Goal: Task Accomplishment & Management: Use online tool/utility

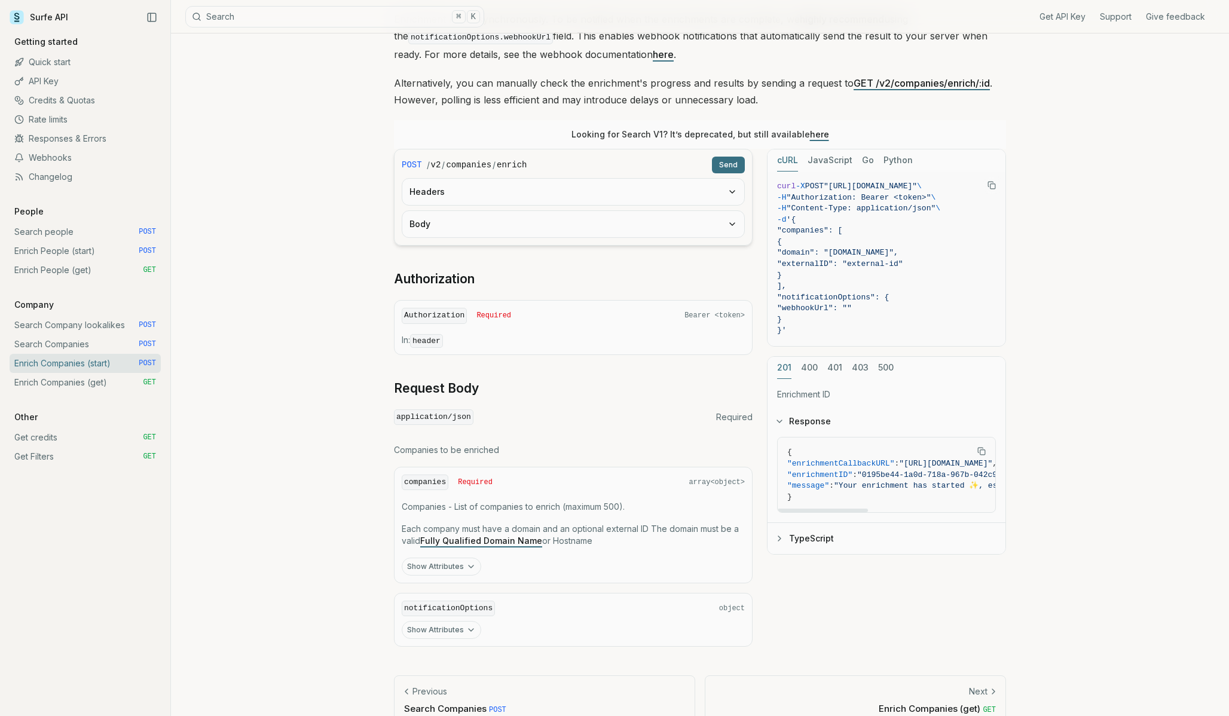
scroll to position [196, 0]
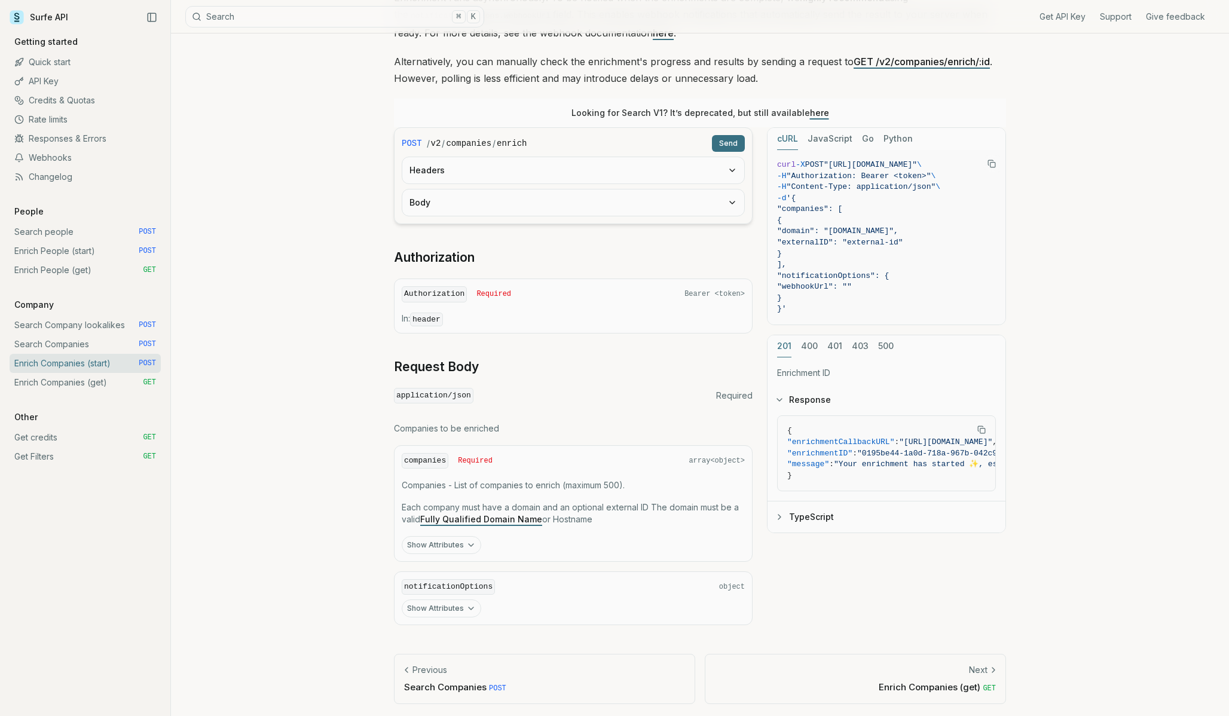
click at [452, 541] on button "Show Attributes" at bounding box center [442, 545] width 80 height 18
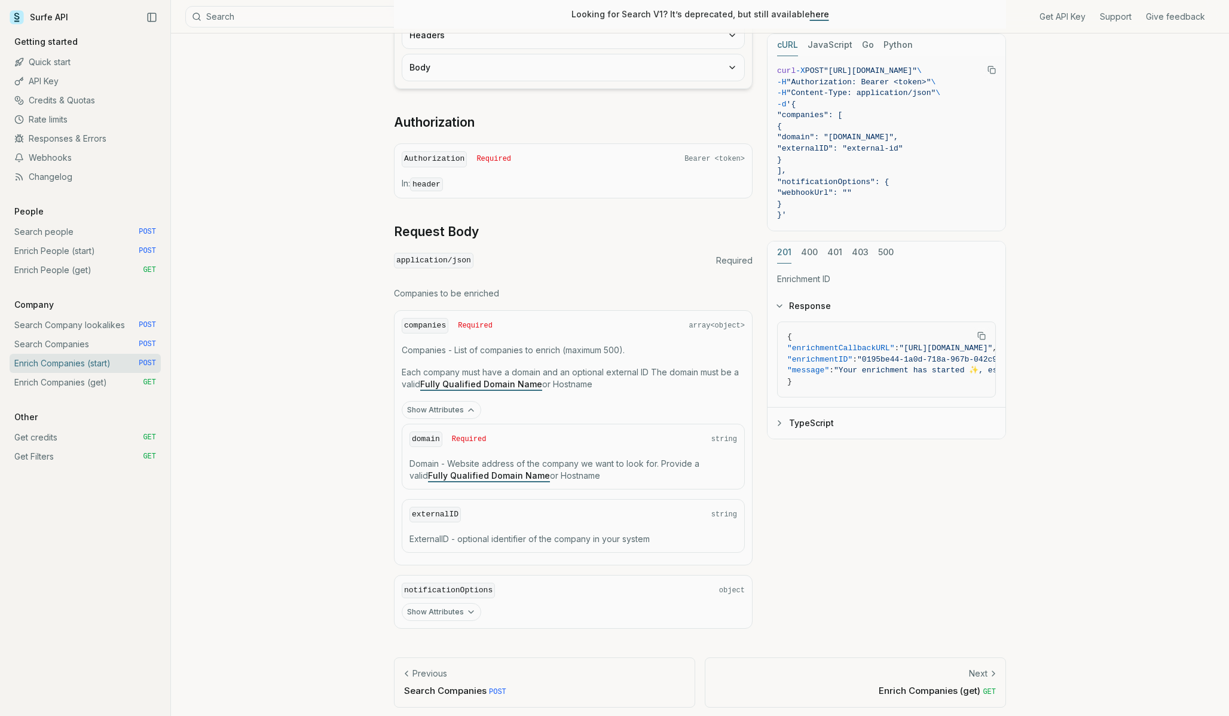
scroll to position [335, 0]
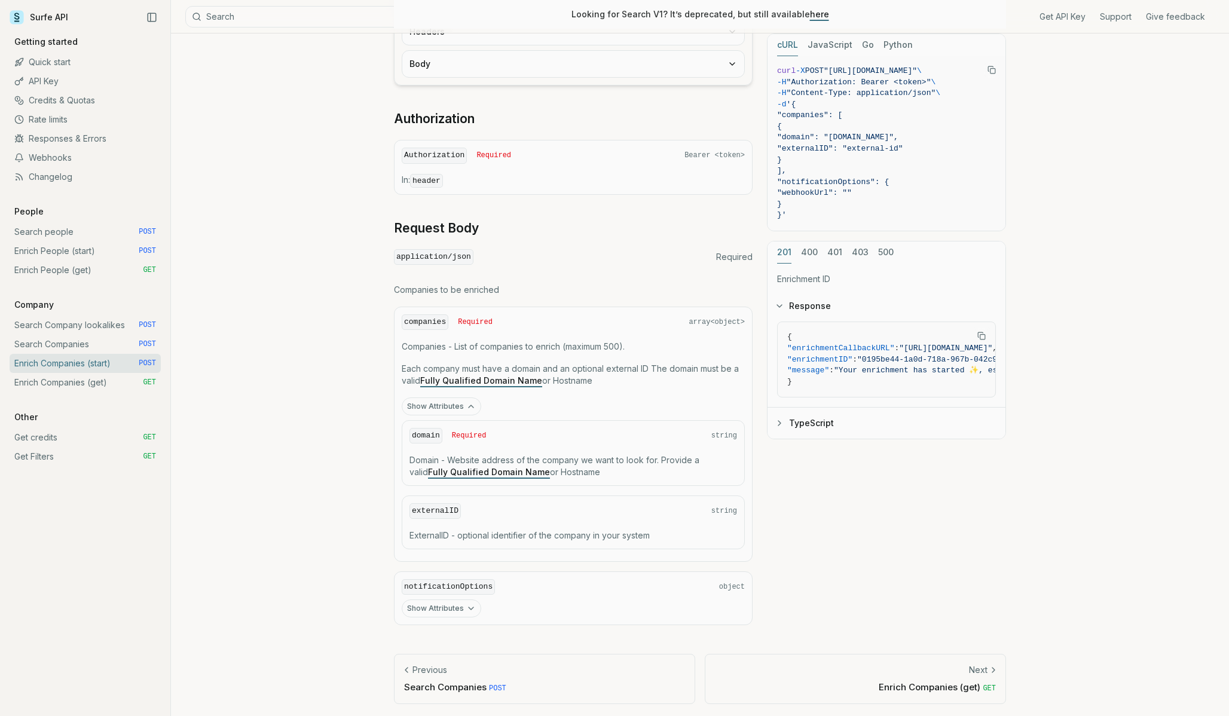
click at [548, 478] on div "domain Required string Domain - Website address of the company we want to look …" at bounding box center [573, 453] width 343 height 66
click at [457, 428] on div "domain Required string" at bounding box center [574, 436] width 328 height 16
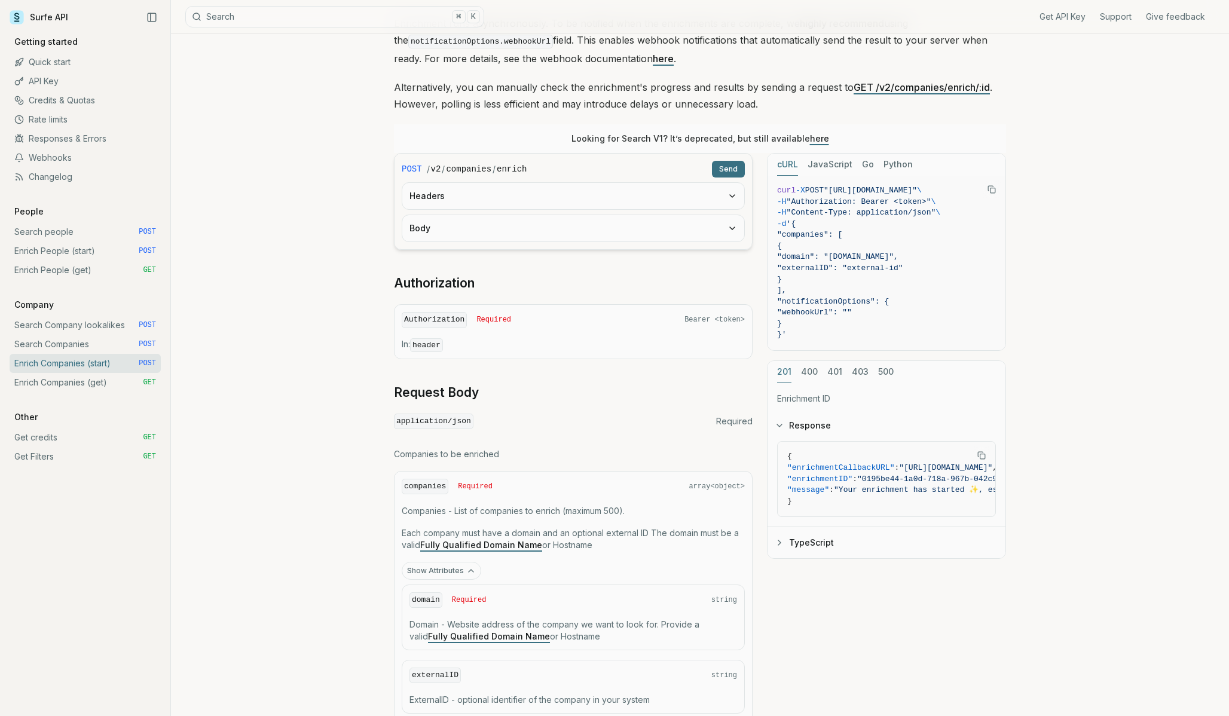
scroll to position [154, 0]
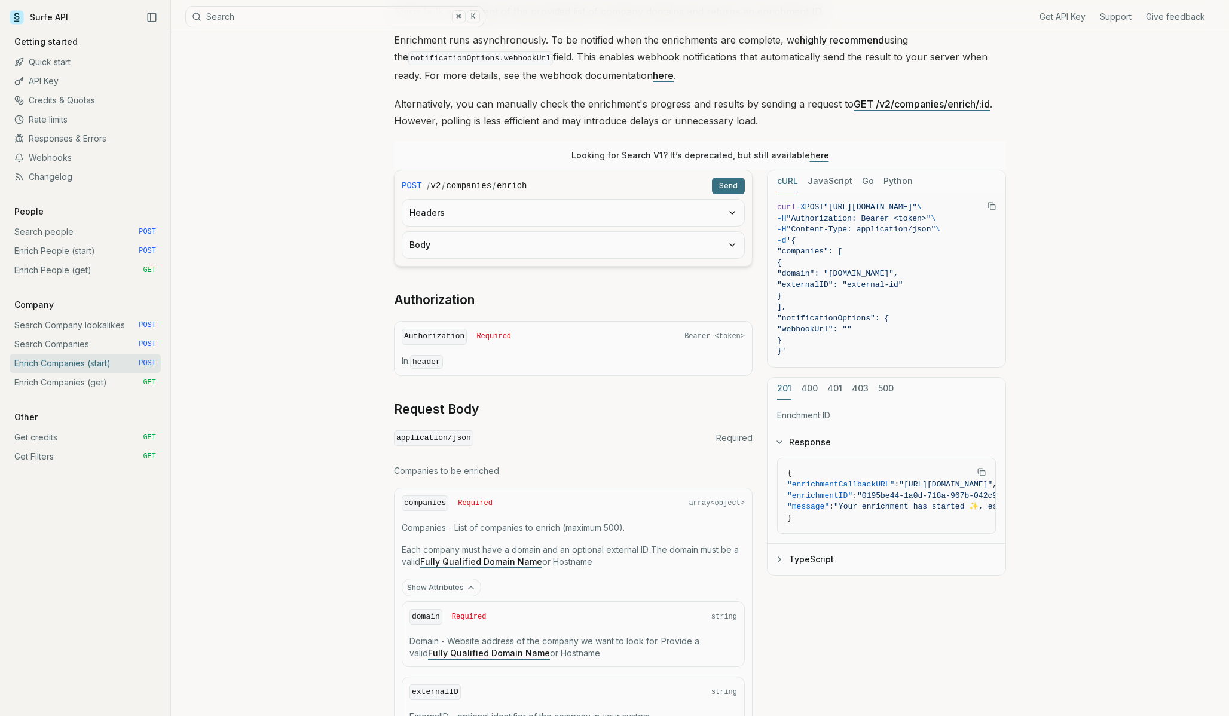
click at [540, 209] on button "Headers" at bounding box center [573, 213] width 342 height 26
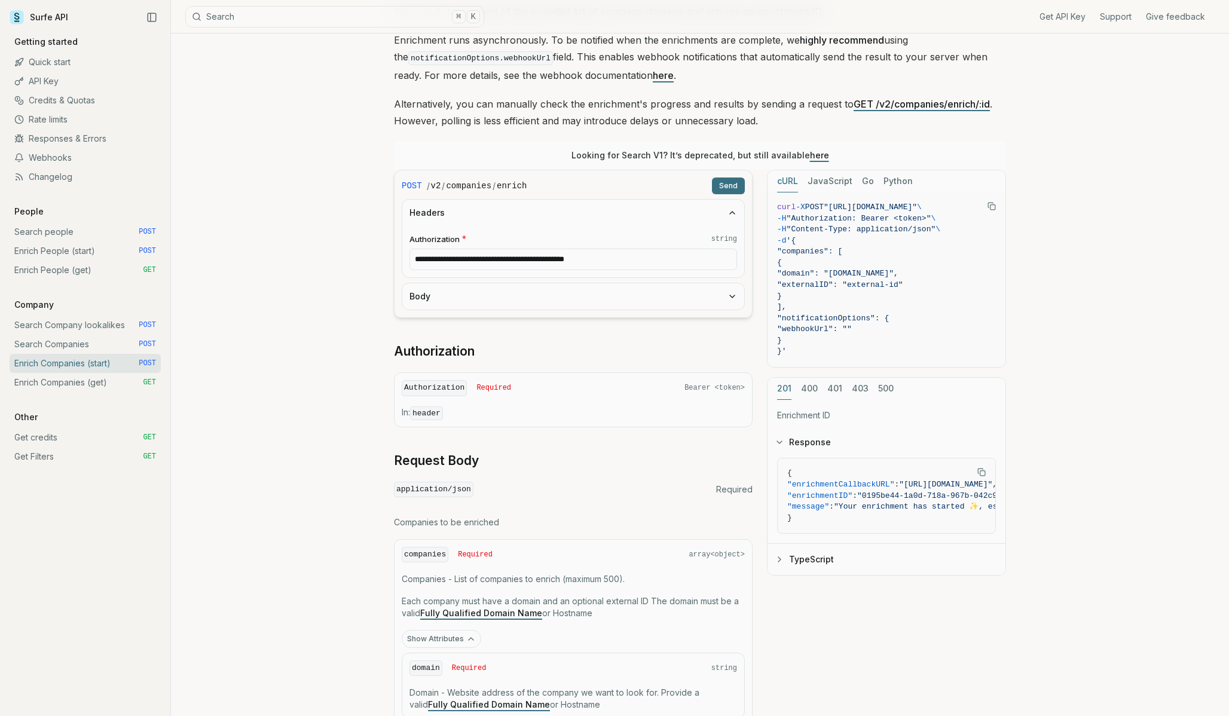
click at [540, 209] on button "Headers" at bounding box center [573, 213] width 342 height 26
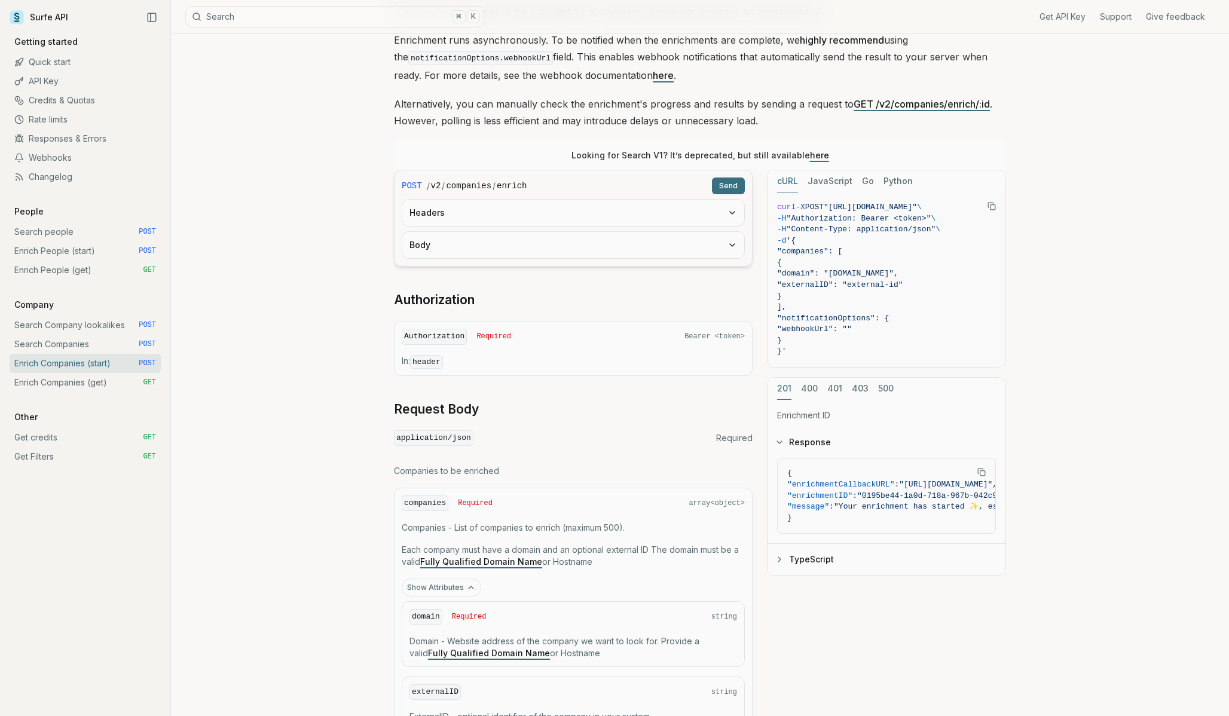
click at [547, 245] on button "Body" at bounding box center [573, 245] width 342 height 26
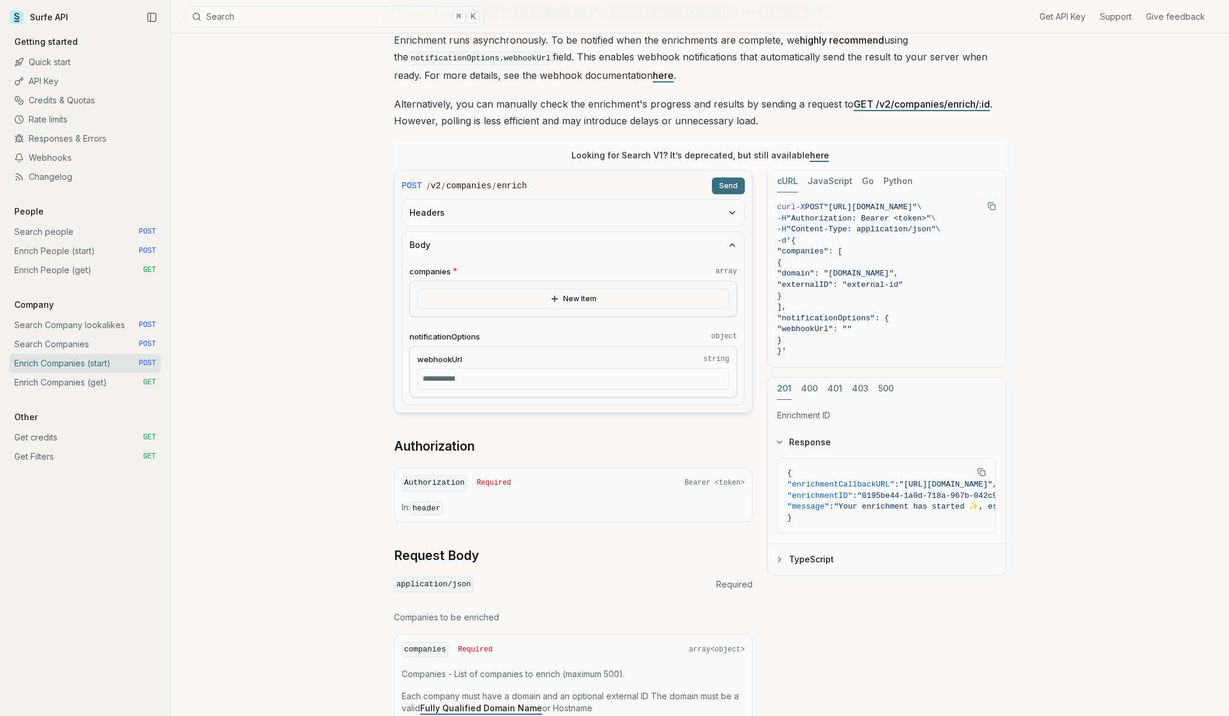
click at [561, 300] on button "New Item" at bounding box center [573, 299] width 312 height 20
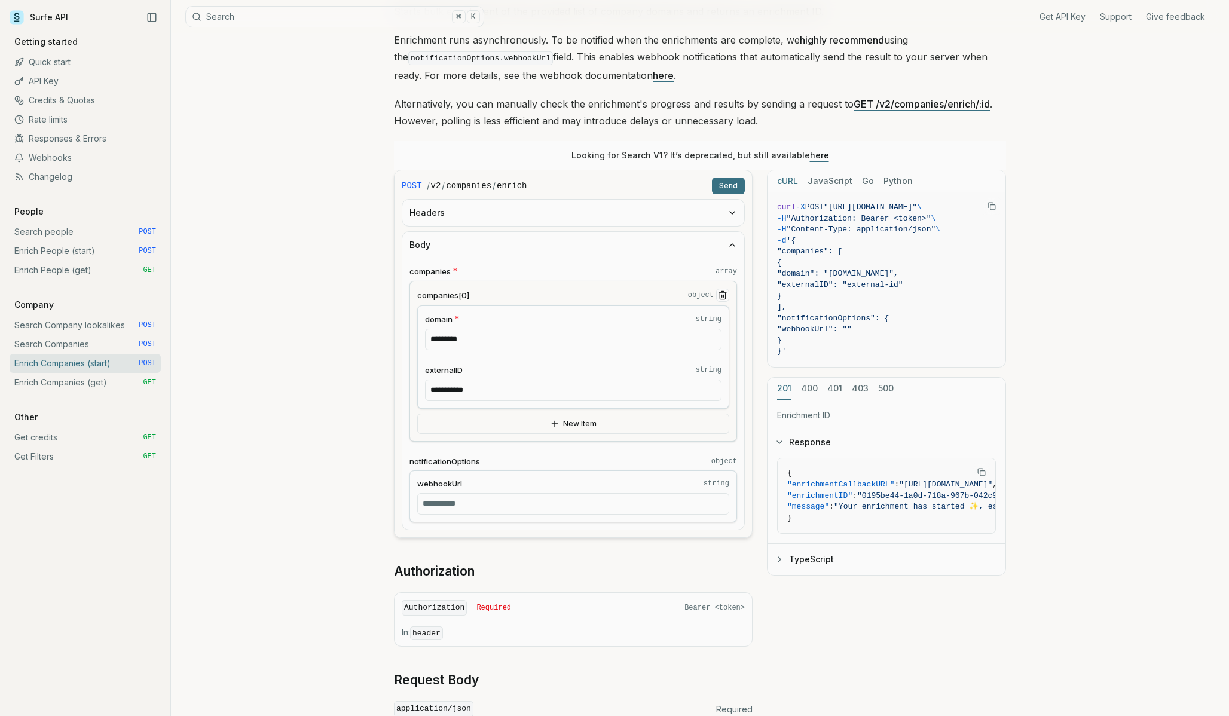
click at [463, 338] on input "*********" at bounding box center [573, 340] width 297 height 22
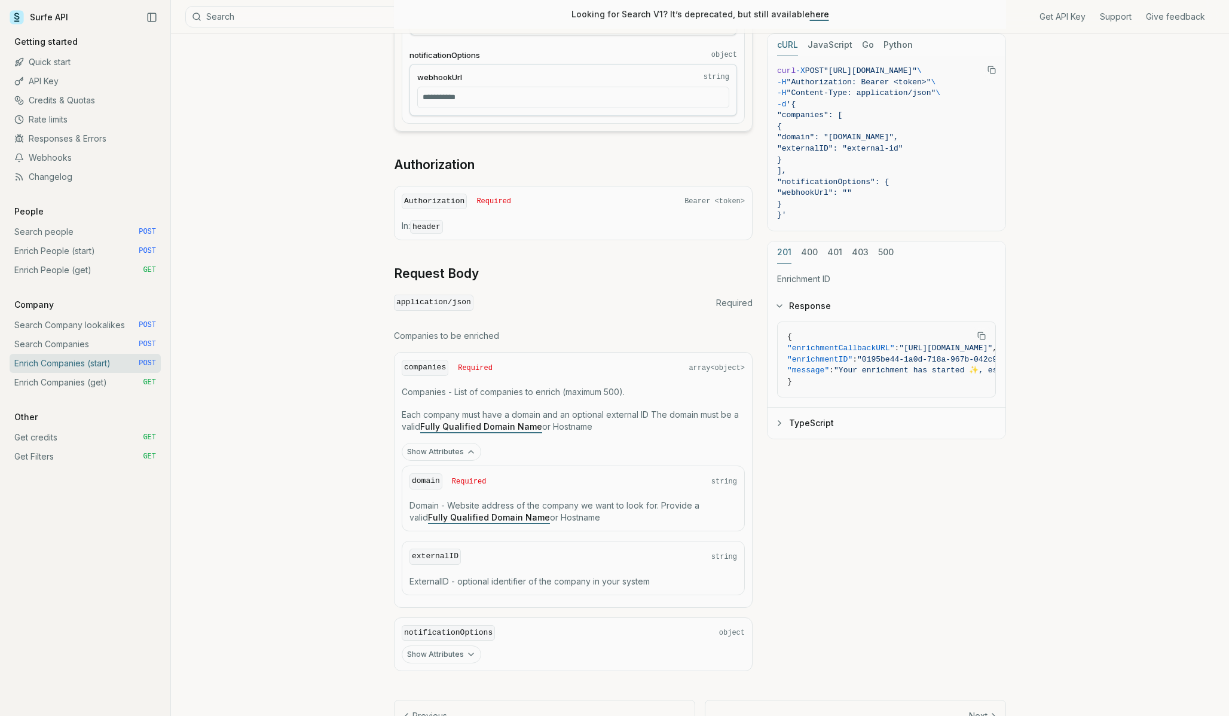
scroll to position [579, 0]
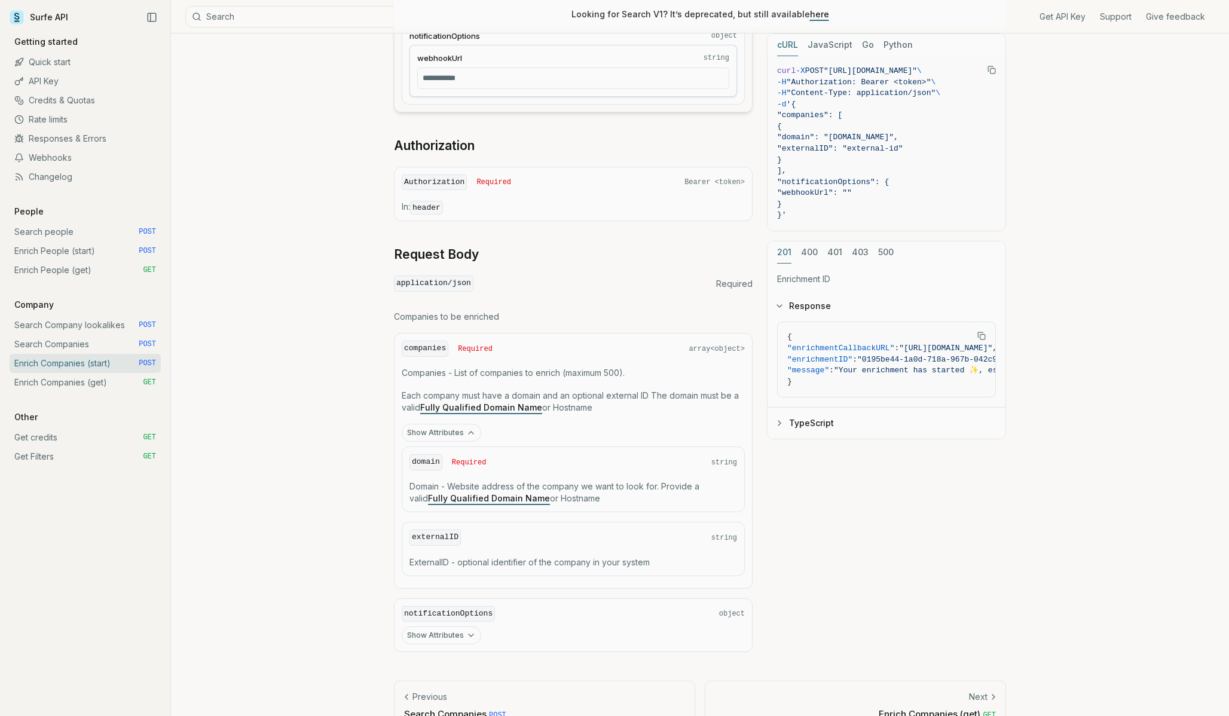
click at [492, 405] on link "Fully Qualified Domain Name" at bounding box center [481, 407] width 122 height 10
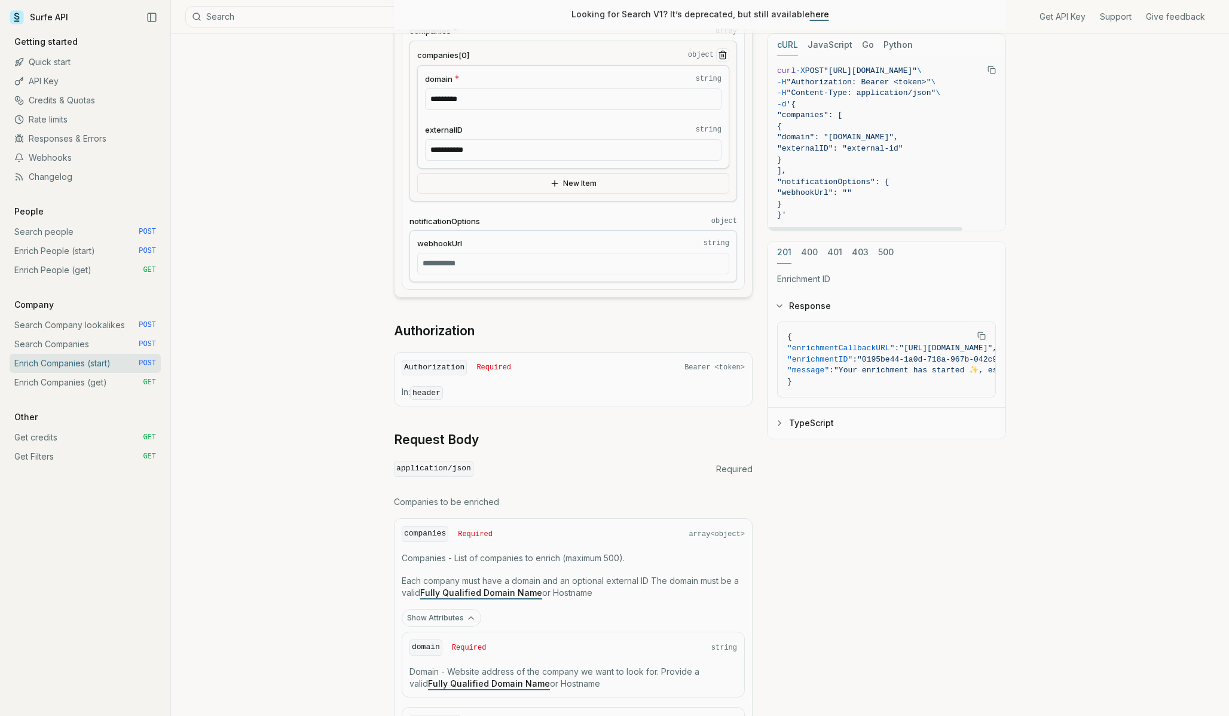
scroll to position [355, 0]
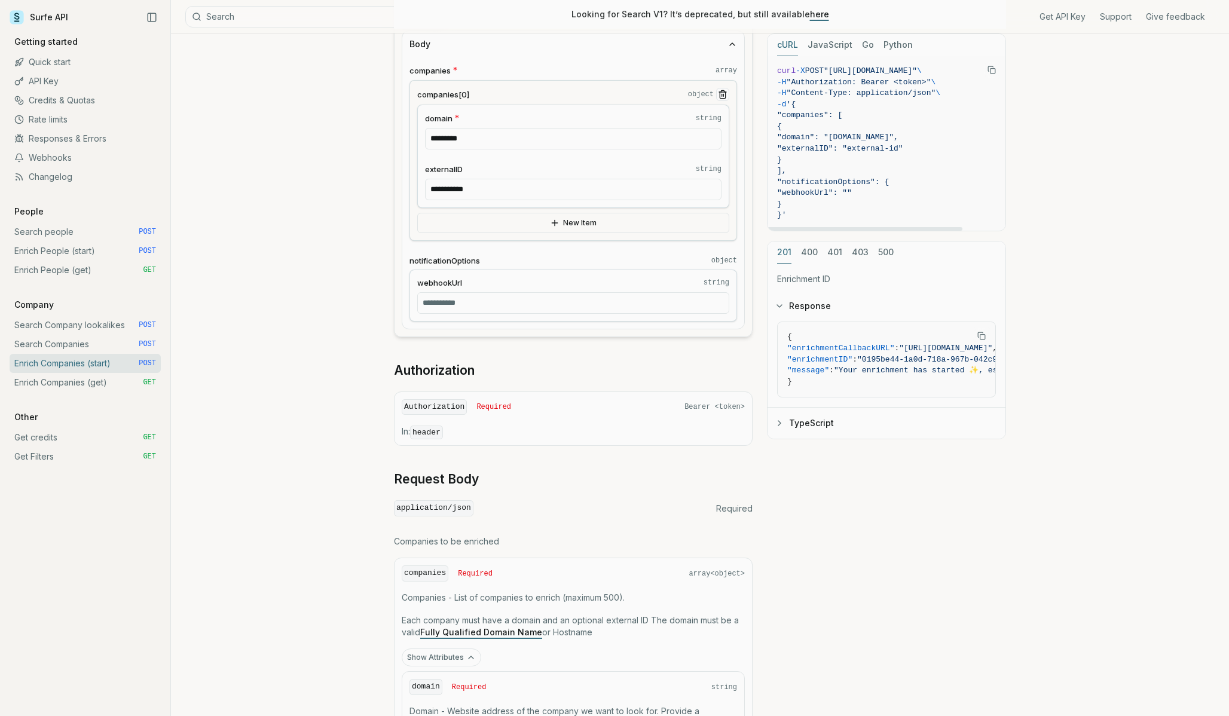
click at [833, 48] on button "JavaScript" at bounding box center [830, 45] width 45 height 22
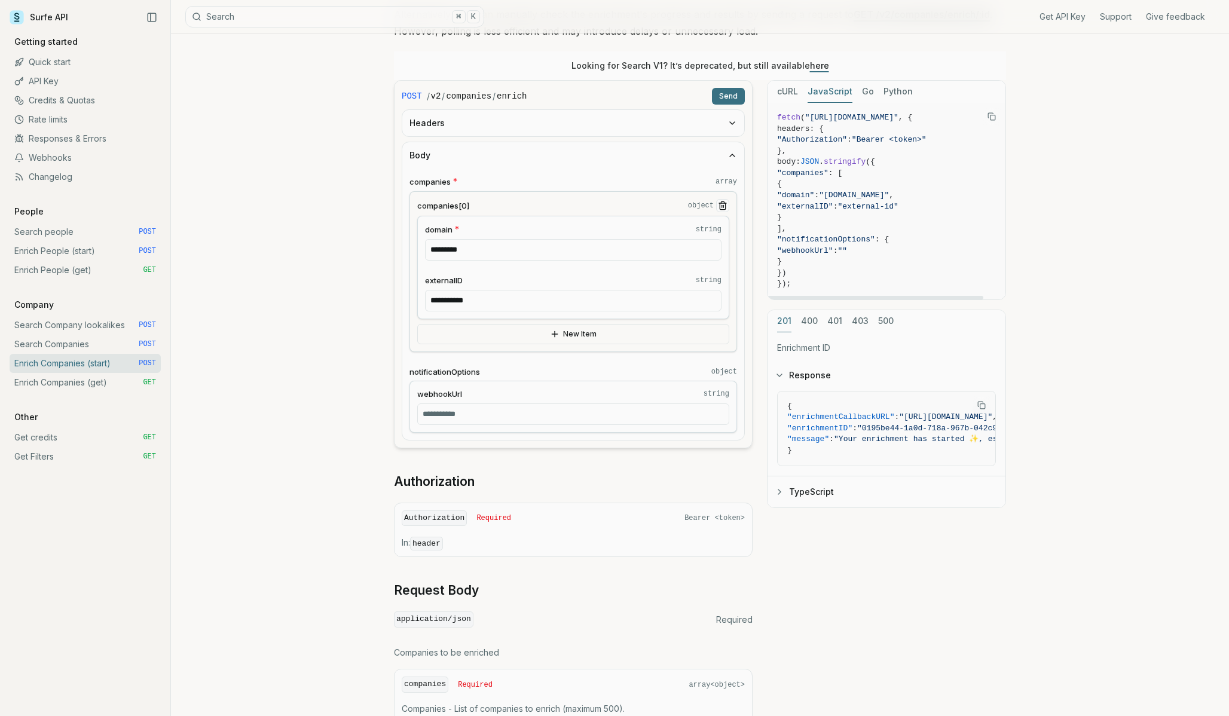
scroll to position [229, 0]
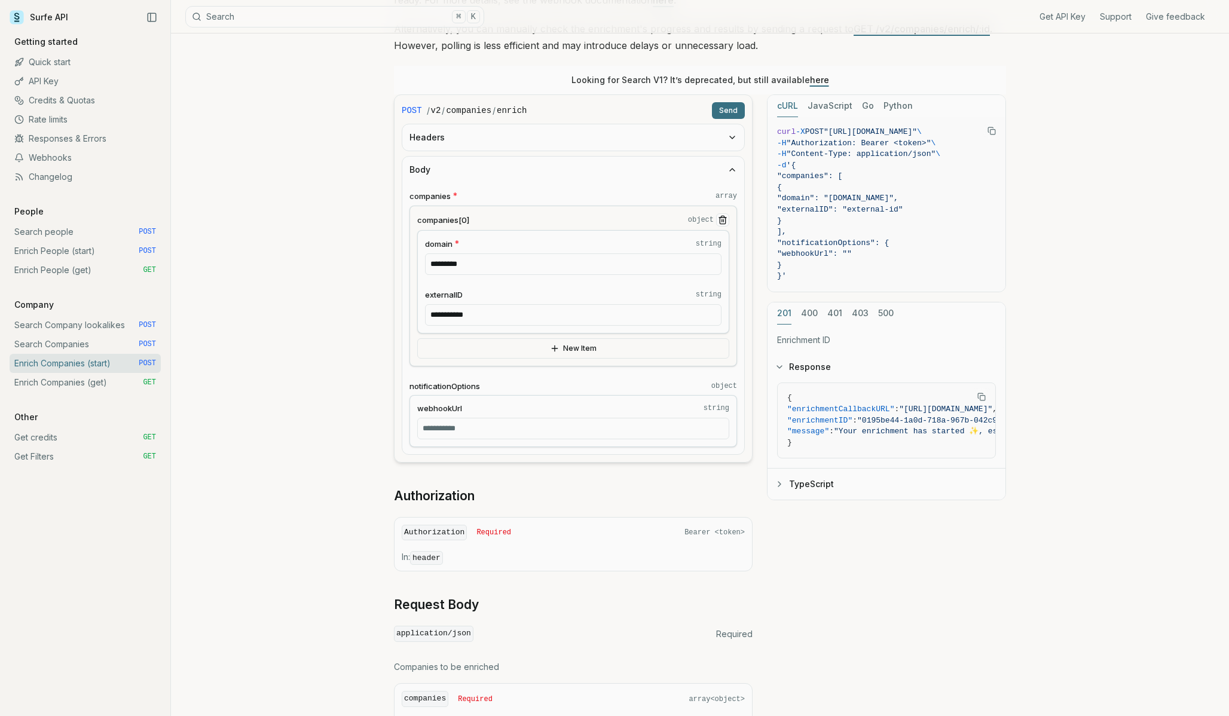
click at [789, 111] on button "cURL" at bounding box center [787, 106] width 21 height 22
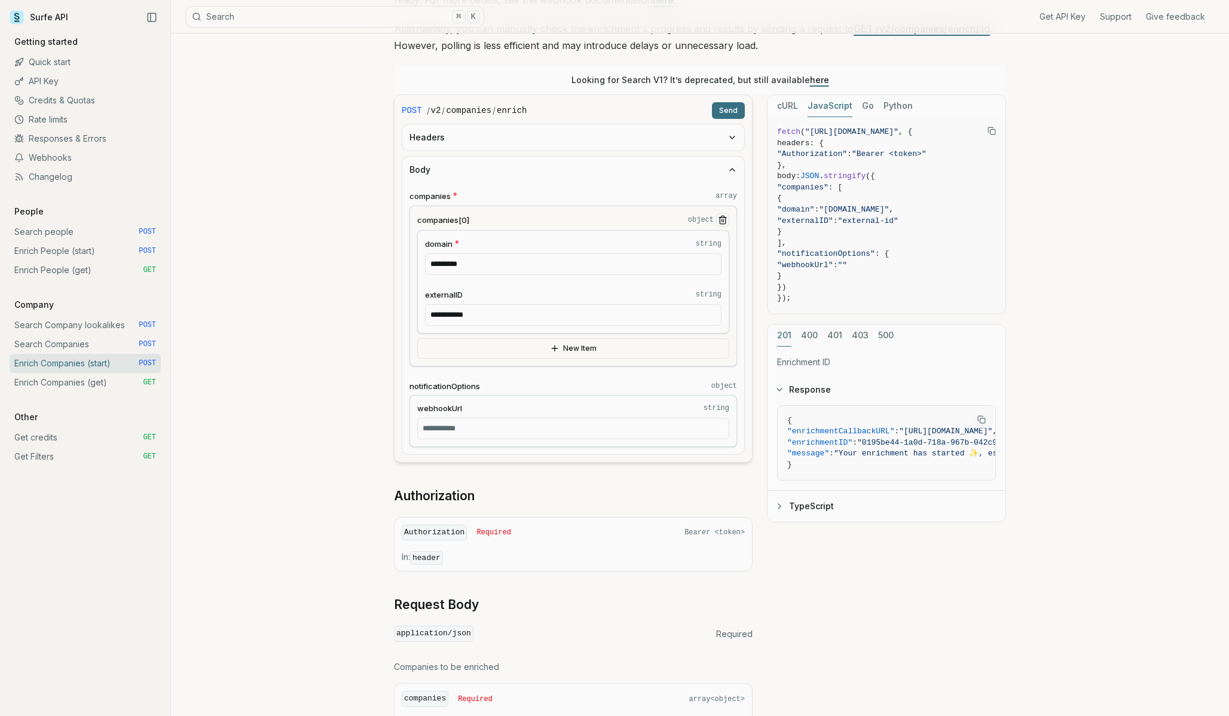
click at [820, 109] on button "JavaScript" at bounding box center [830, 106] width 45 height 22
drag, startPoint x: 793, startPoint y: 187, endPoint x: 856, endPoint y: 237, distance: 80.0
click at [856, 237] on code "fetch ( "[URL][DOMAIN_NAME]" , { headers: { "Authorization" : "Bearer <token>" …" at bounding box center [886, 216] width 219 height 178
drag, startPoint x: 796, startPoint y: 185, endPoint x: 801, endPoint y: 236, distance: 51.0
click at [801, 238] on code "fetch ( "[URL][DOMAIN_NAME]" , { headers: { "Authorization" : "Bearer <token>" …" at bounding box center [886, 216] width 219 height 178
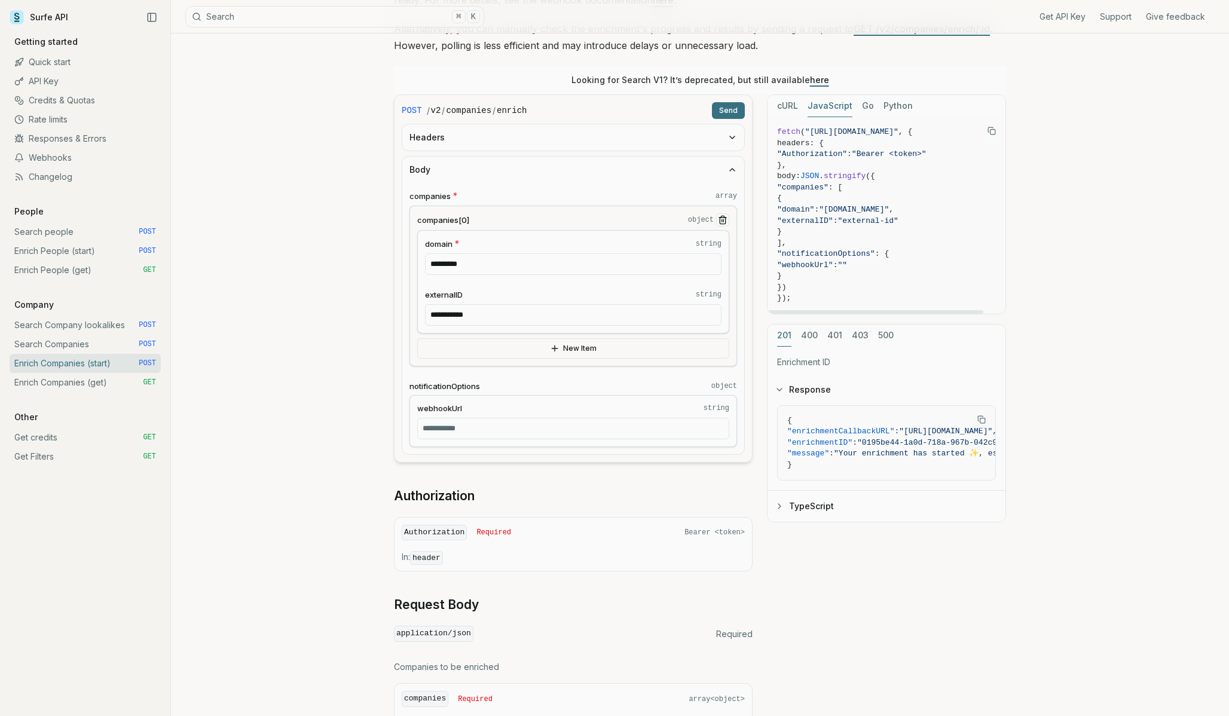
copy code ""companies" : [ { "domain" : "[DOMAIN_NAME]" , "externalID" : "external-id" } ]"
click at [830, 216] on span ""externalID"" at bounding box center [805, 220] width 56 height 9
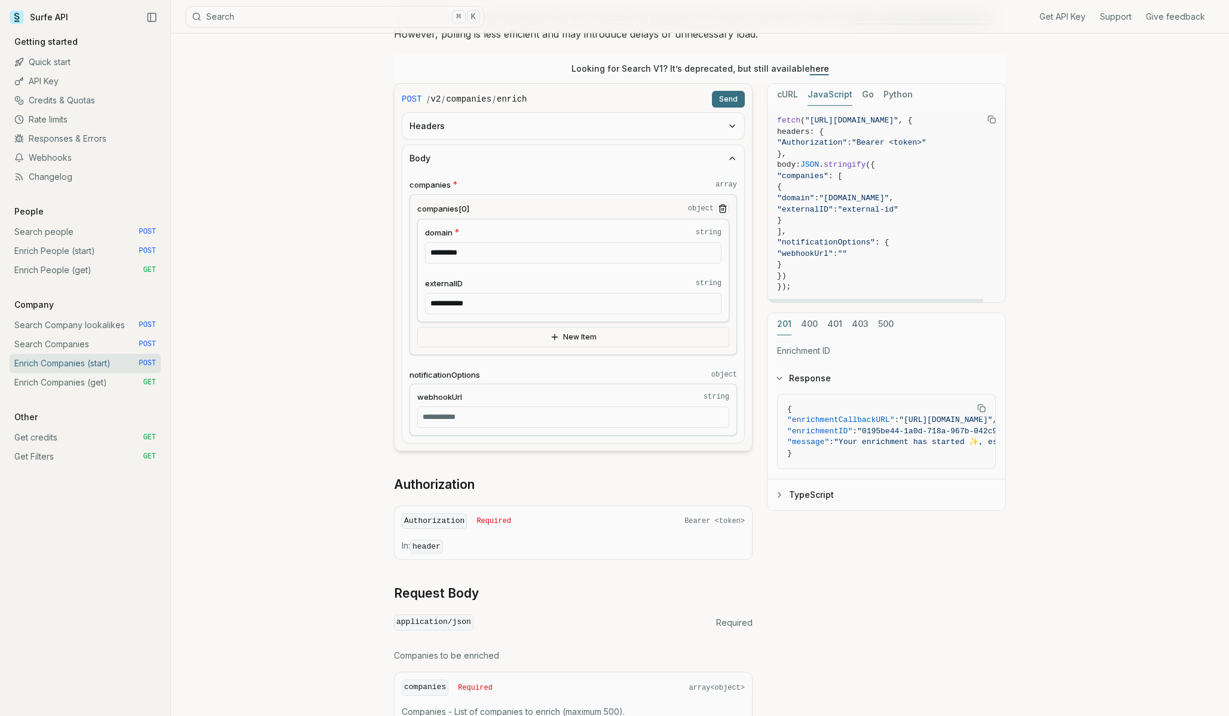
click at [785, 87] on button "cURL" at bounding box center [787, 95] width 21 height 22
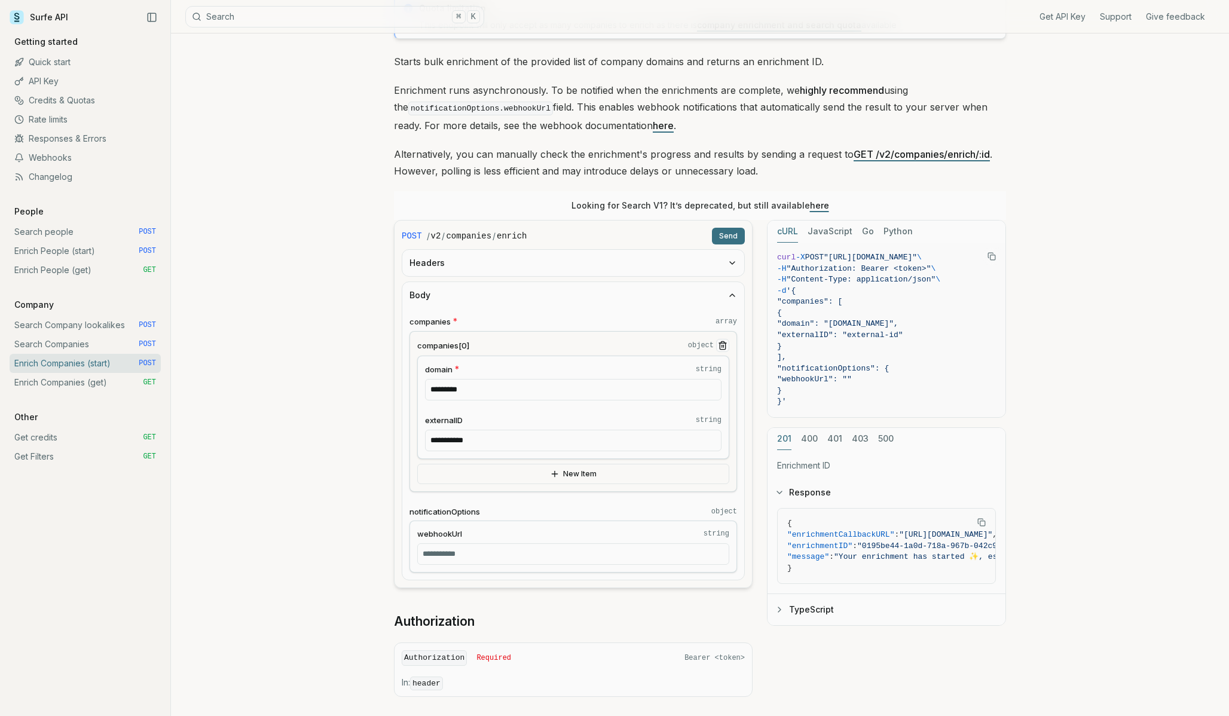
scroll to position [0, 0]
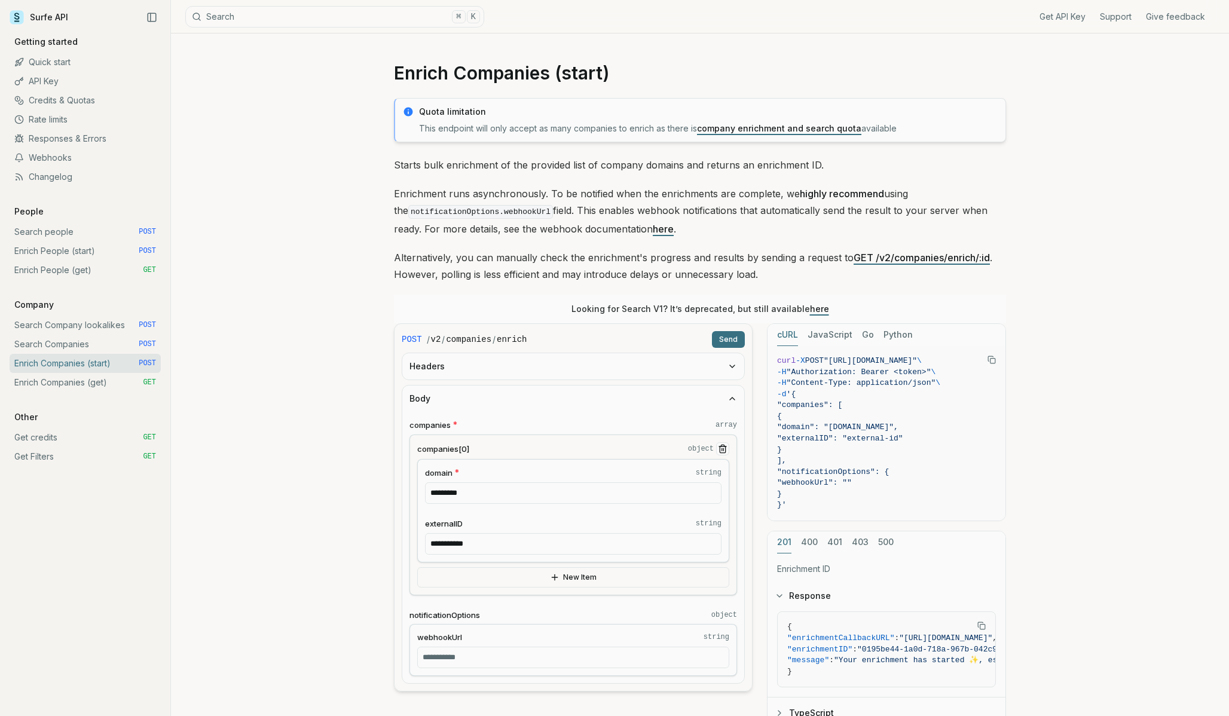
click at [832, 335] on button "JavaScript" at bounding box center [830, 335] width 45 height 22
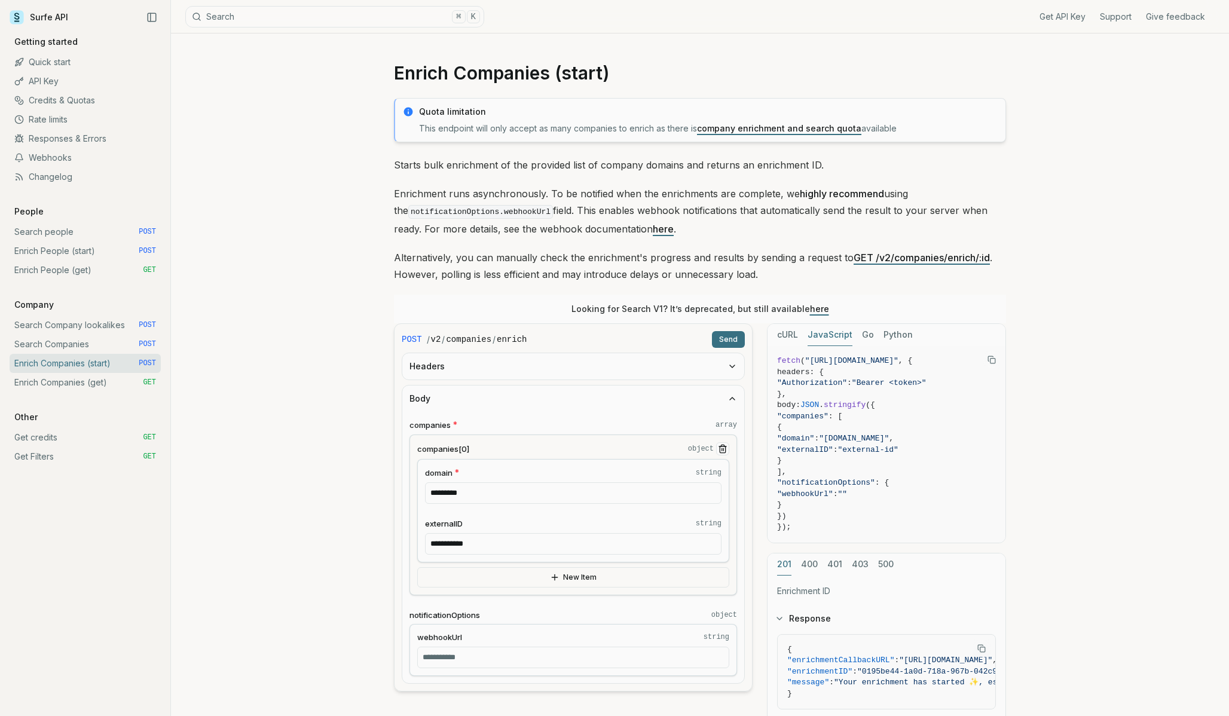
drag, startPoint x: 491, startPoint y: 545, endPoint x: 398, endPoint y: 545, distance: 92.7
click at [401, 545] on form "**********" at bounding box center [573, 507] width 359 height 368
click at [346, 483] on div "Enrich Companies (start) Quota limitation This endpoint will only accept as man…" at bounding box center [700, 679] width 1058 height 1292
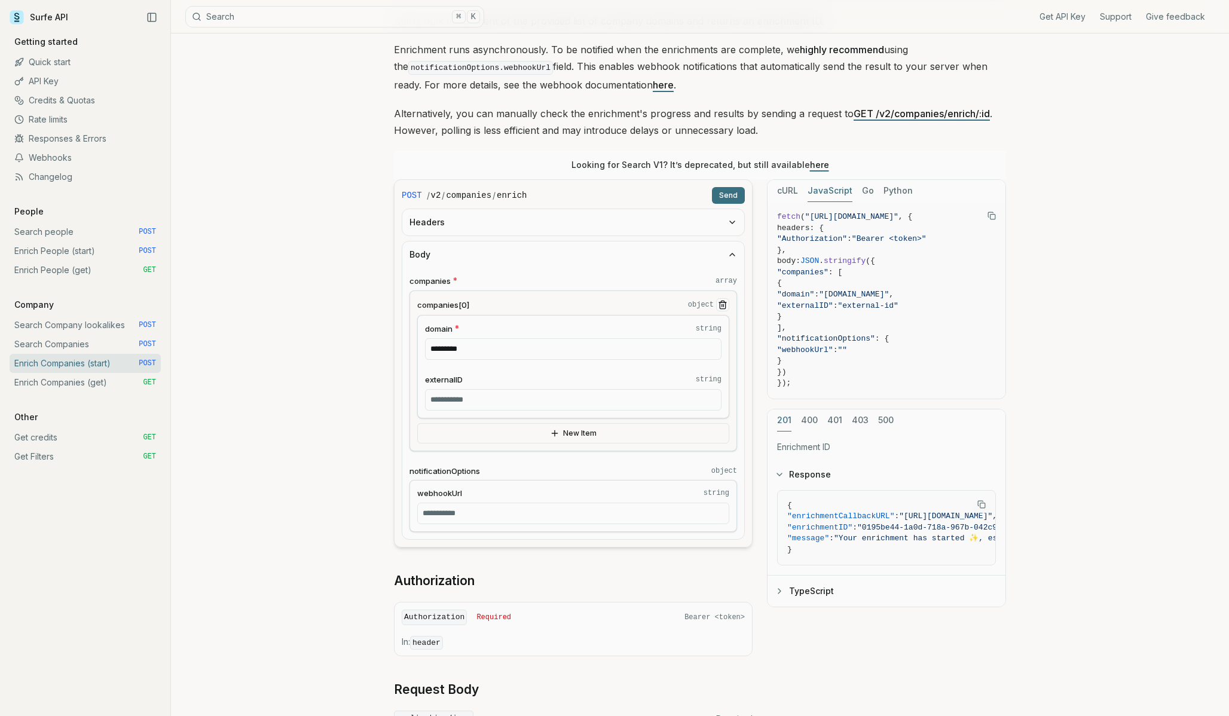
scroll to position [158, 0]
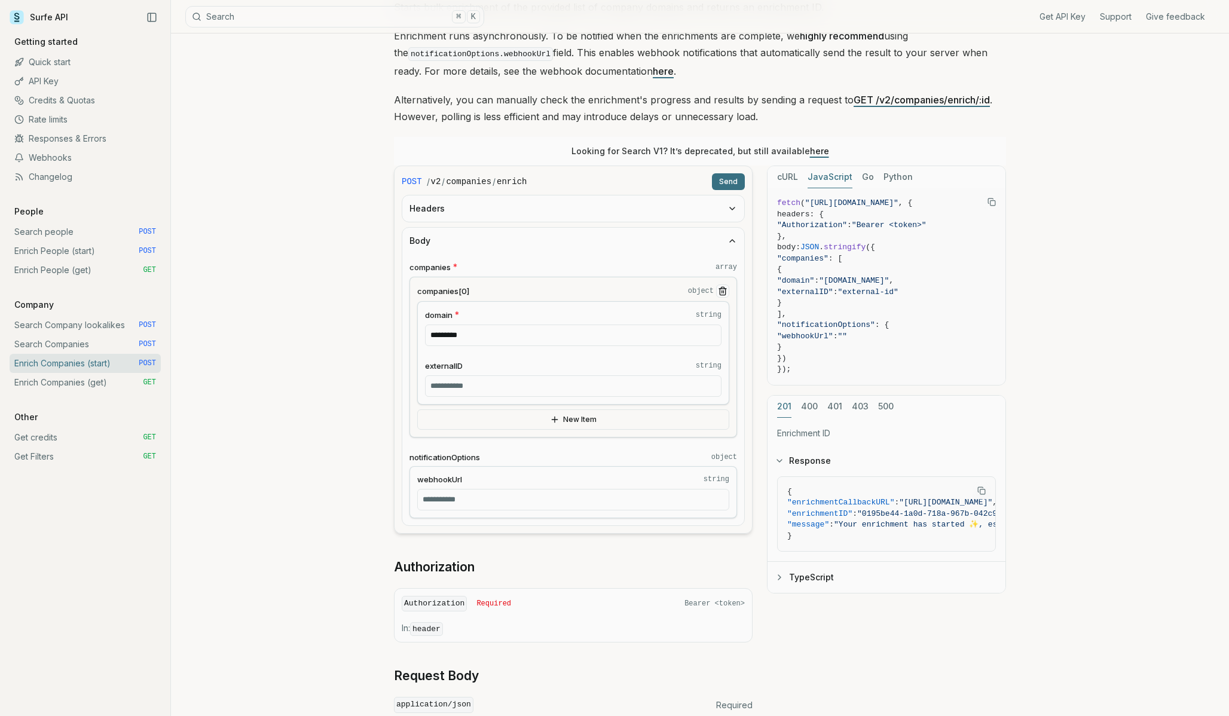
click at [509, 339] on input "*********" at bounding box center [573, 336] width 297 height 22
click at [561, 417] on button "New Item" at bounding box center [573, 420] width 312 height 20
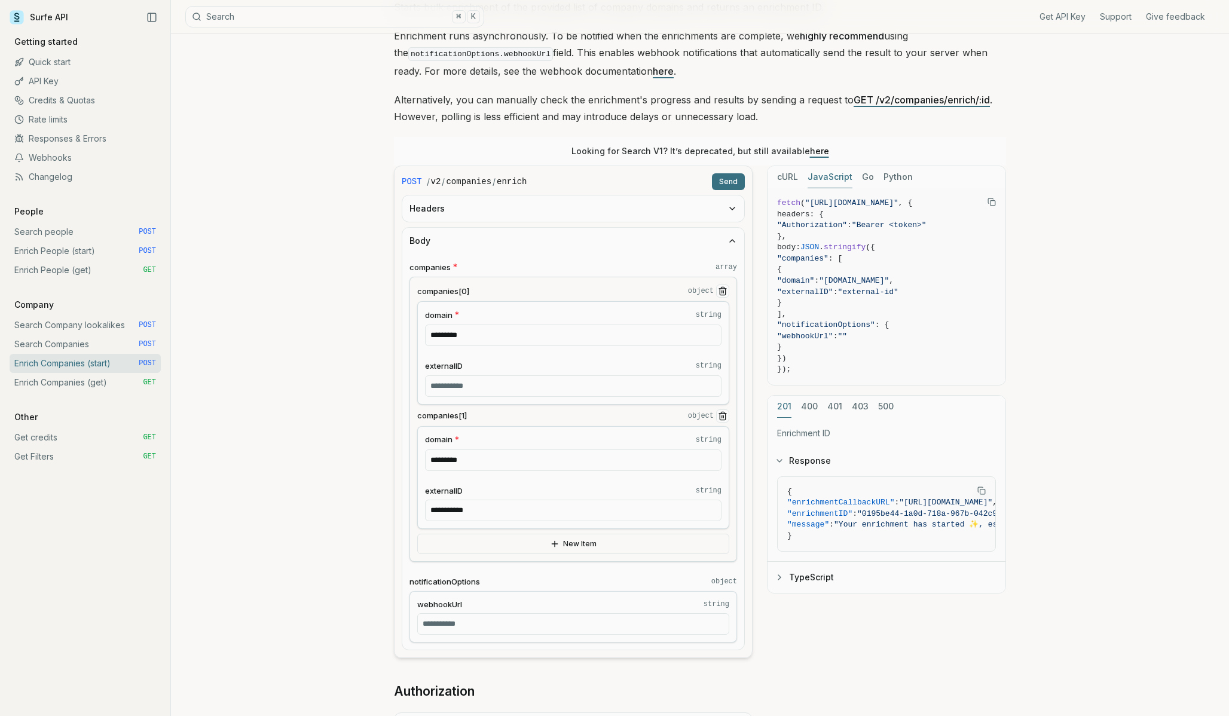
drag, startPoint x: 480, startPoint y: 507, endPoint x: 358, endPoint y: 505, distance: 122.0
click at [359, 505] on div "Enrich Companies (start) Quota limitation This endpoint will only accept as man…" at bounding box center [700, 584] width 1058 height 1416
drag, startPoint x: 485, startPoint y: 337, endPoint x: 312, endPoint y: 322, distance: 173.4
click at [312, 322] on div "Enrich Companies (start) Quota limitation This endpoint will only accept as man…" at bounding box center [700, 584] width 1058 height 1416
type input "*"
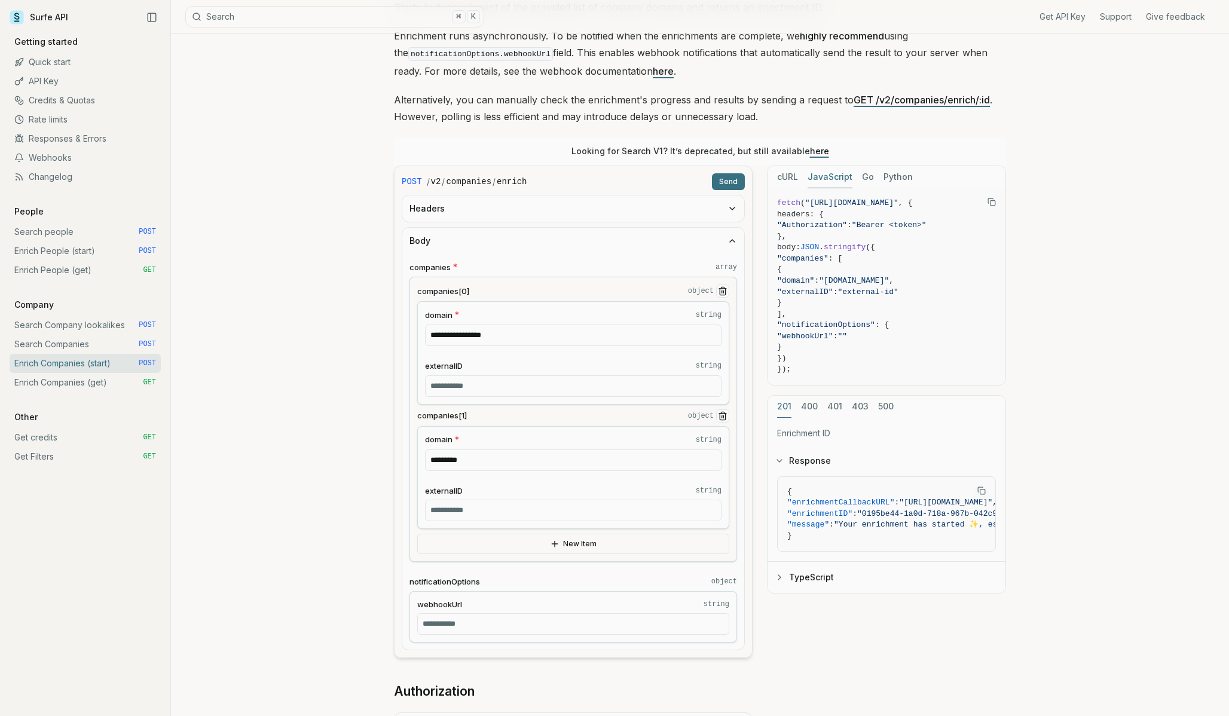
type input "**********"
click at [459, 465] on input "*********" at bounding box center [573, 461] width 297 height 22
type input "**********"
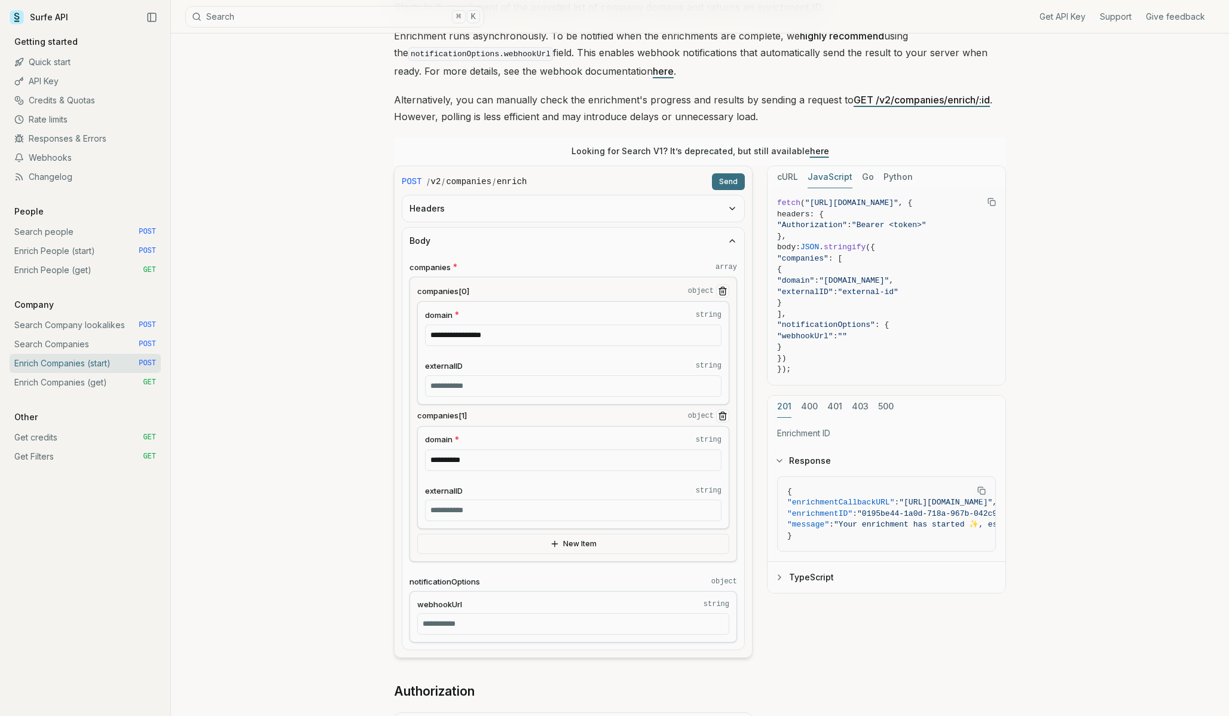
click at [720, 182] on button "Send" at bounding box center [728, 181] width 33 height 17
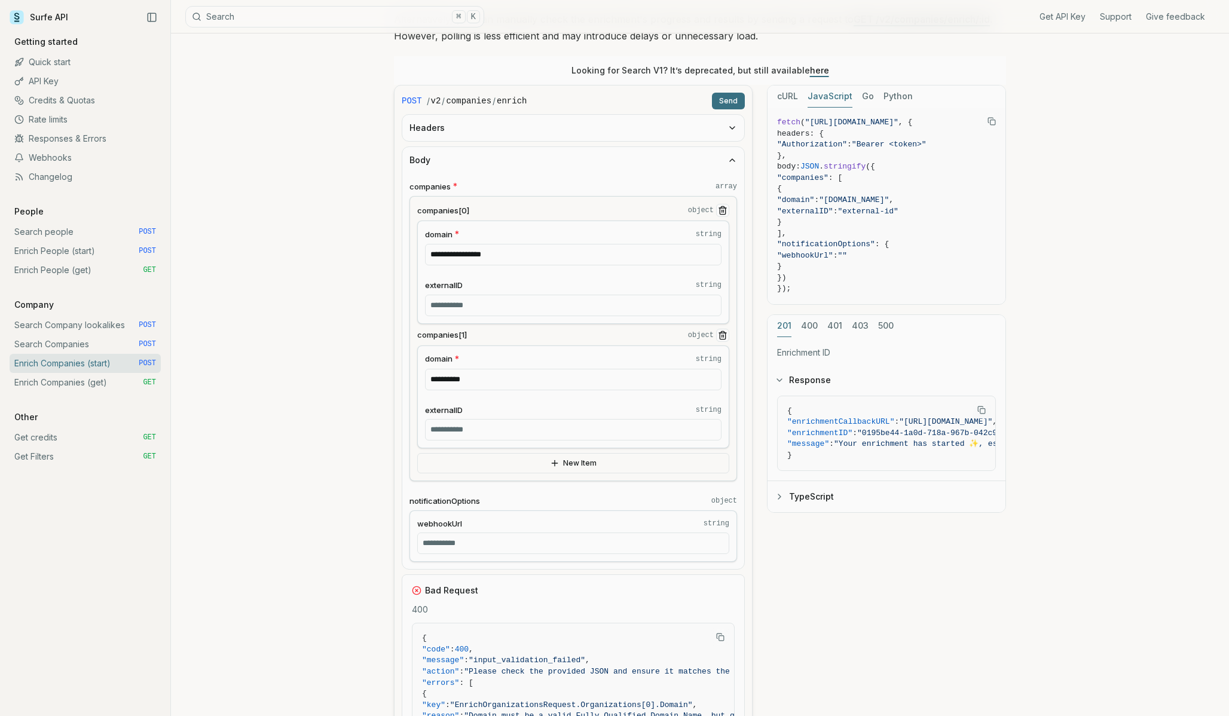
scroll to position [222, 0]
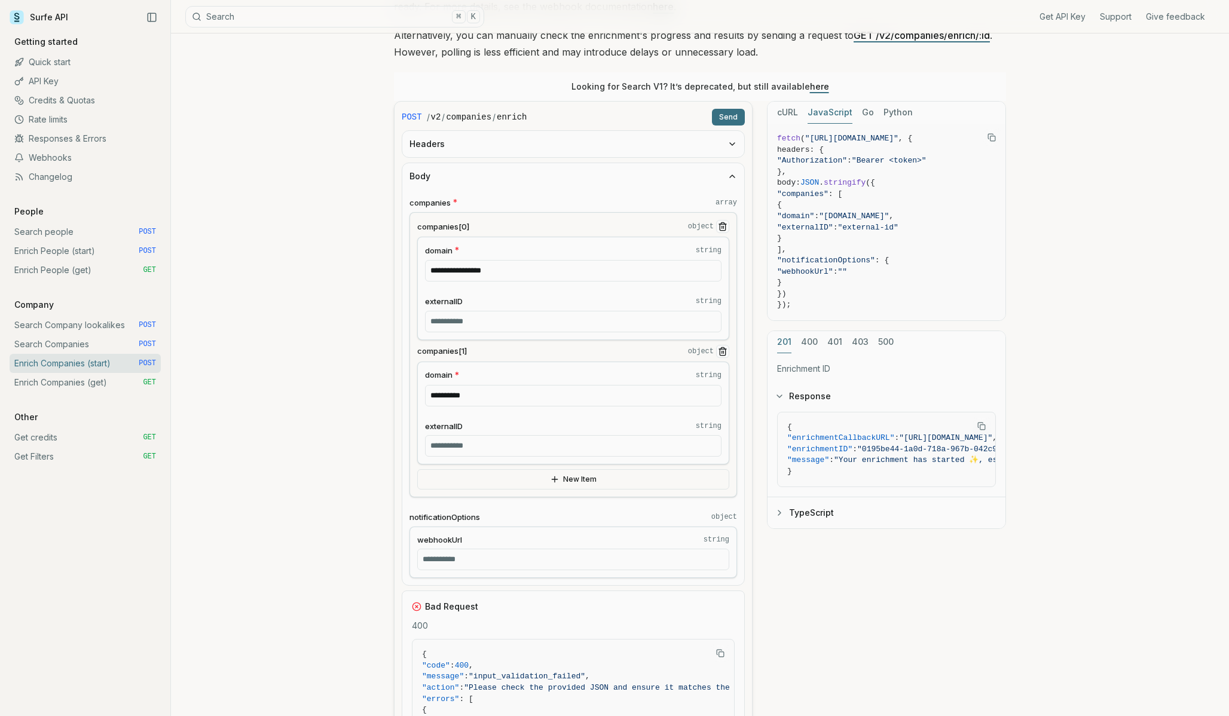
click at [551, 145] on button "Headers" at bounding box center [573, 144] width 342 height 26
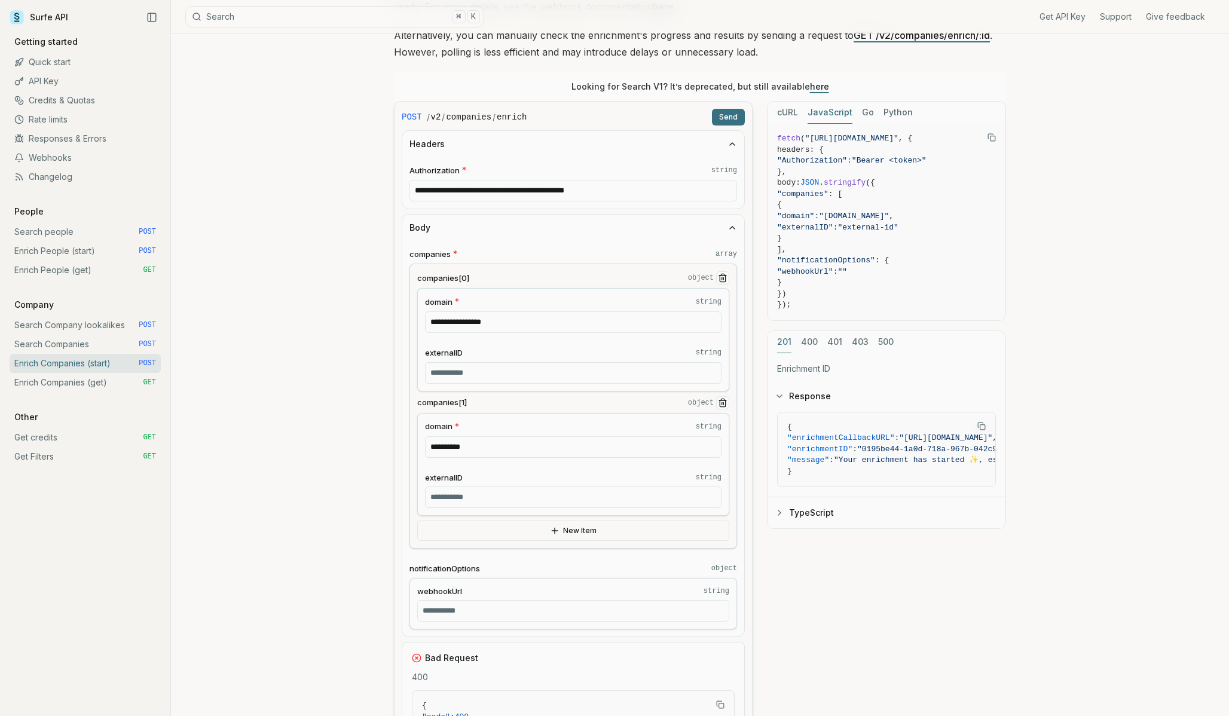
click at [727, 230] on button "Body" at bounding box center [573, 228] width 342 height 26
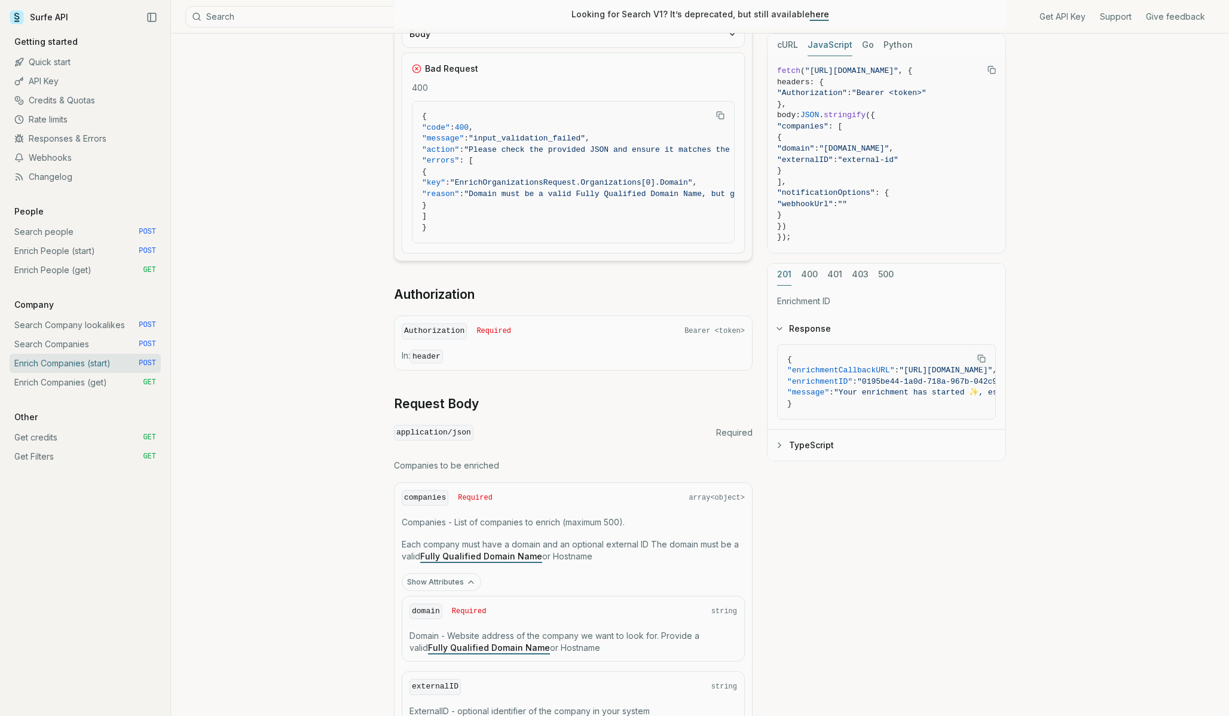
scroll to position [408, 0]
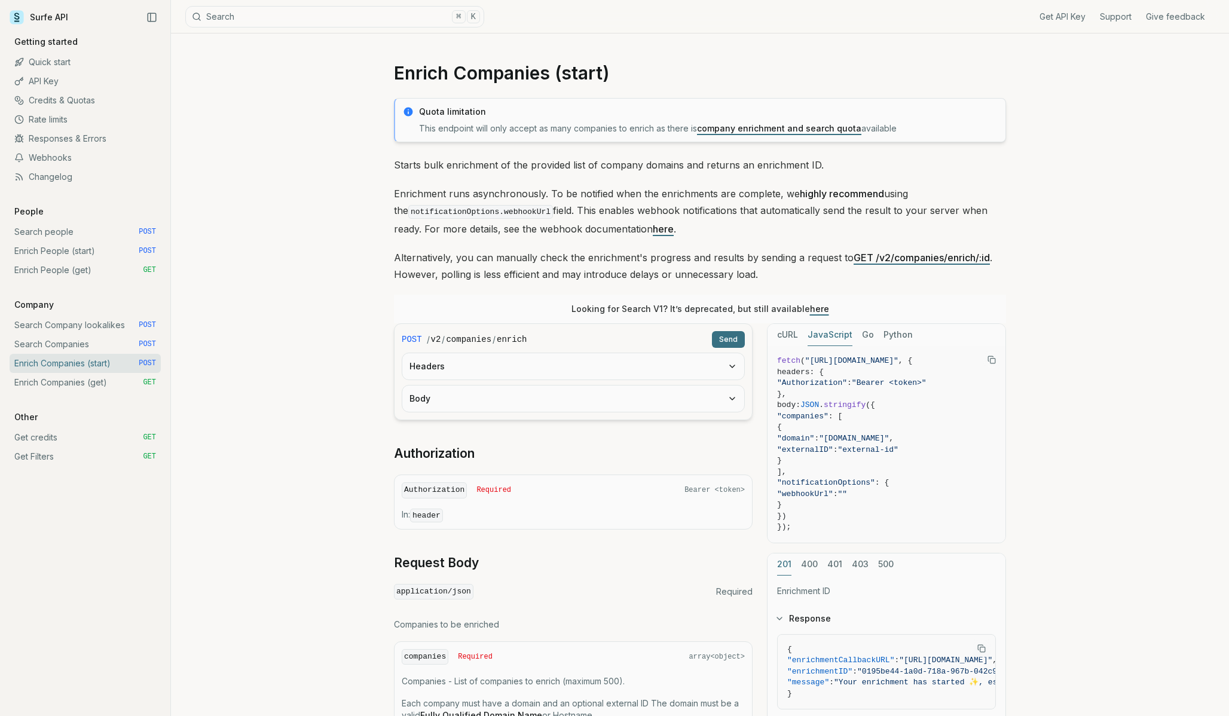
click at [48, 343] on link "Search Companies POST" at bounding box center [85, 344] width 151 height 19
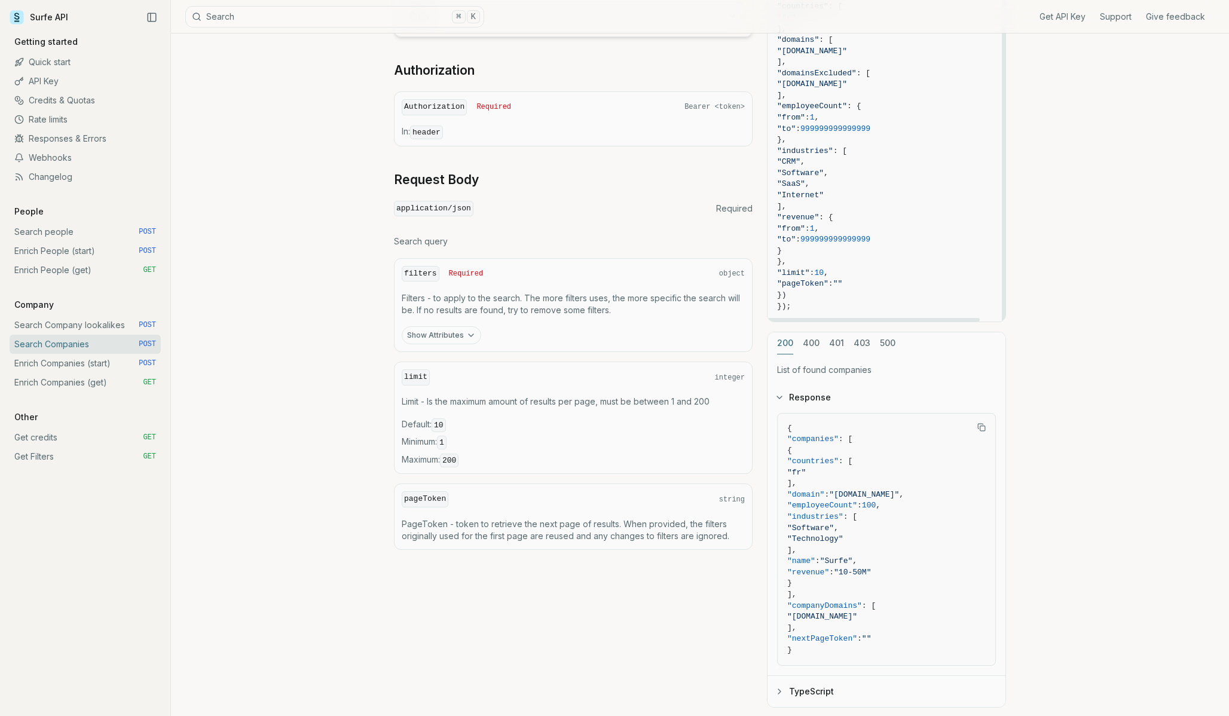
scroll to position [300, 0]
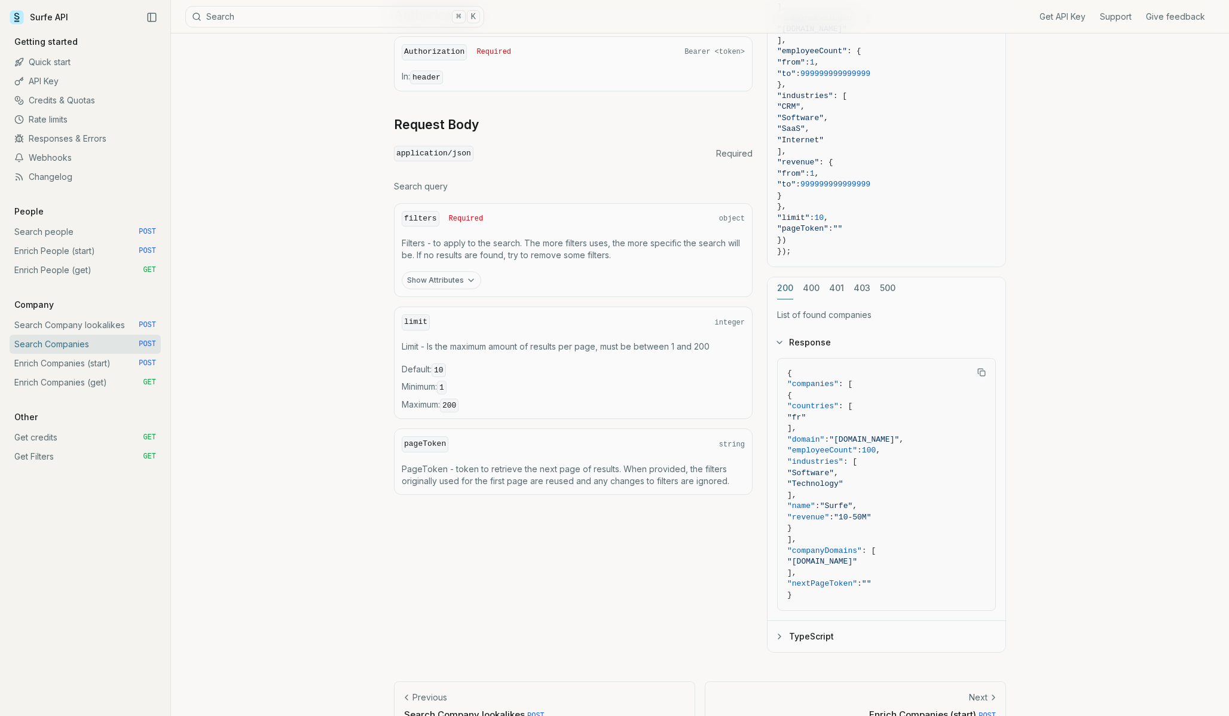
click at [59, 364] on link "Enrich Companies (start) POST" at bounding box center [85, 363] width 151 height 19
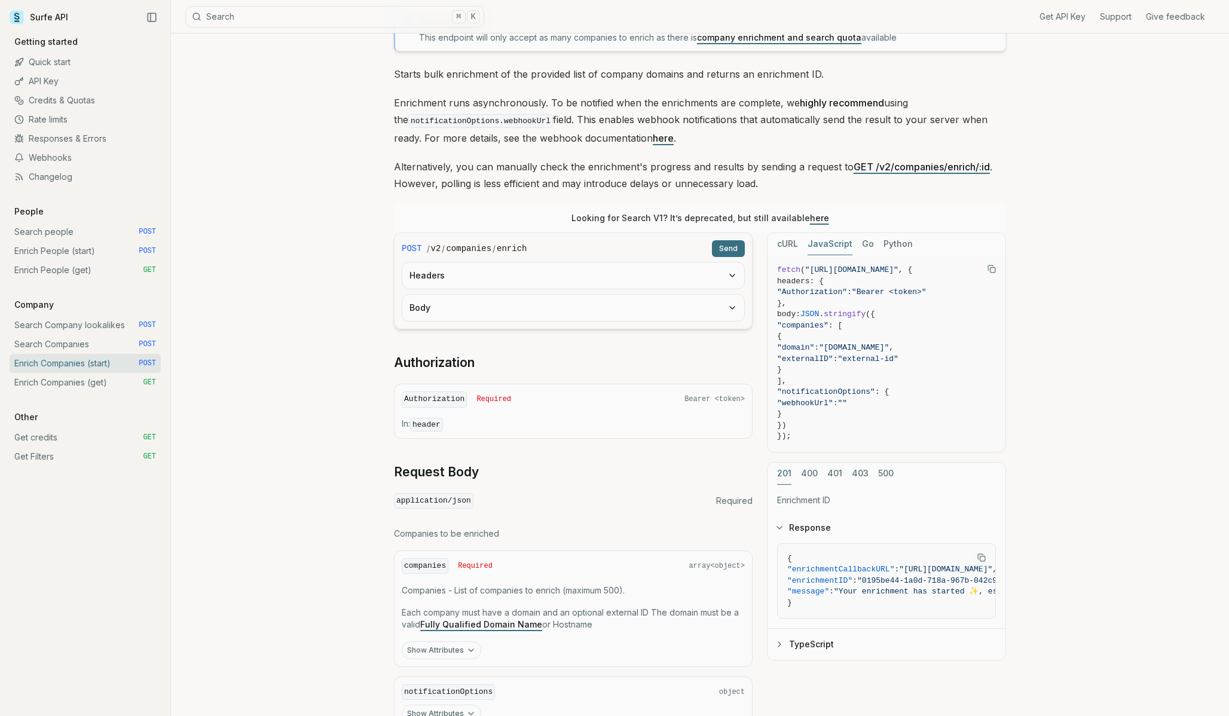
scroll to position [99, 0]
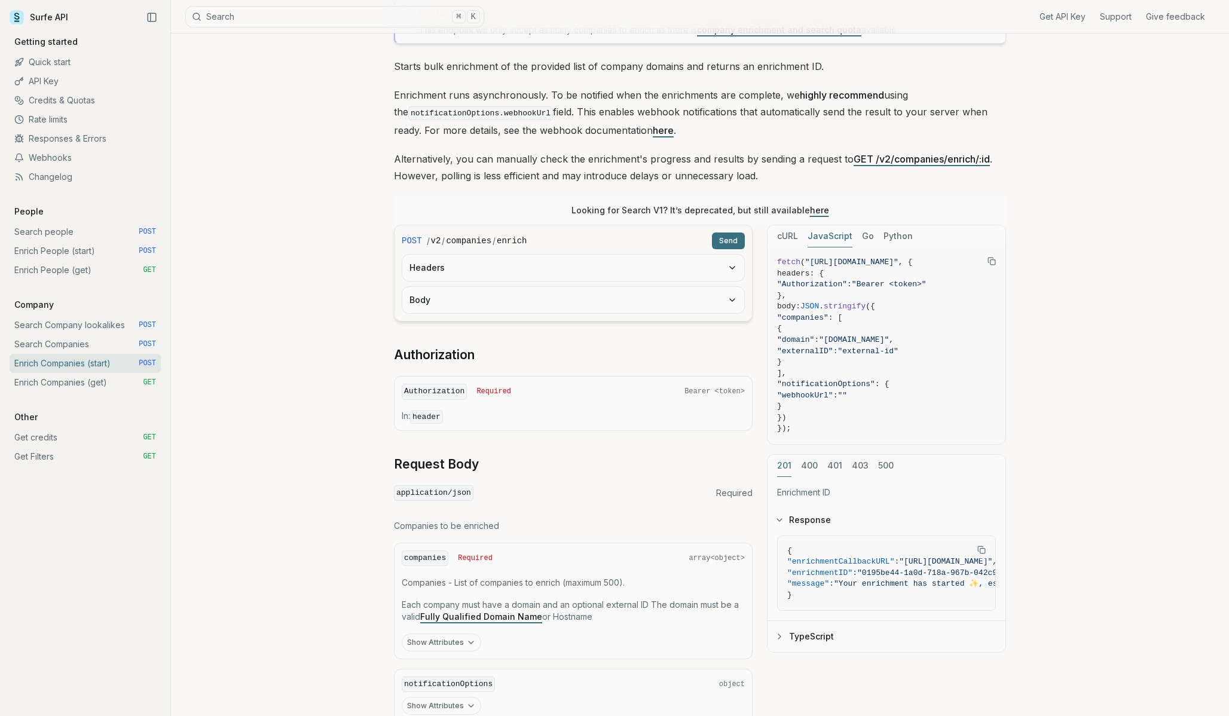
click at [62, 343] on link "Search Companies POST" at bounding box center [85, 344] width 151 height 19
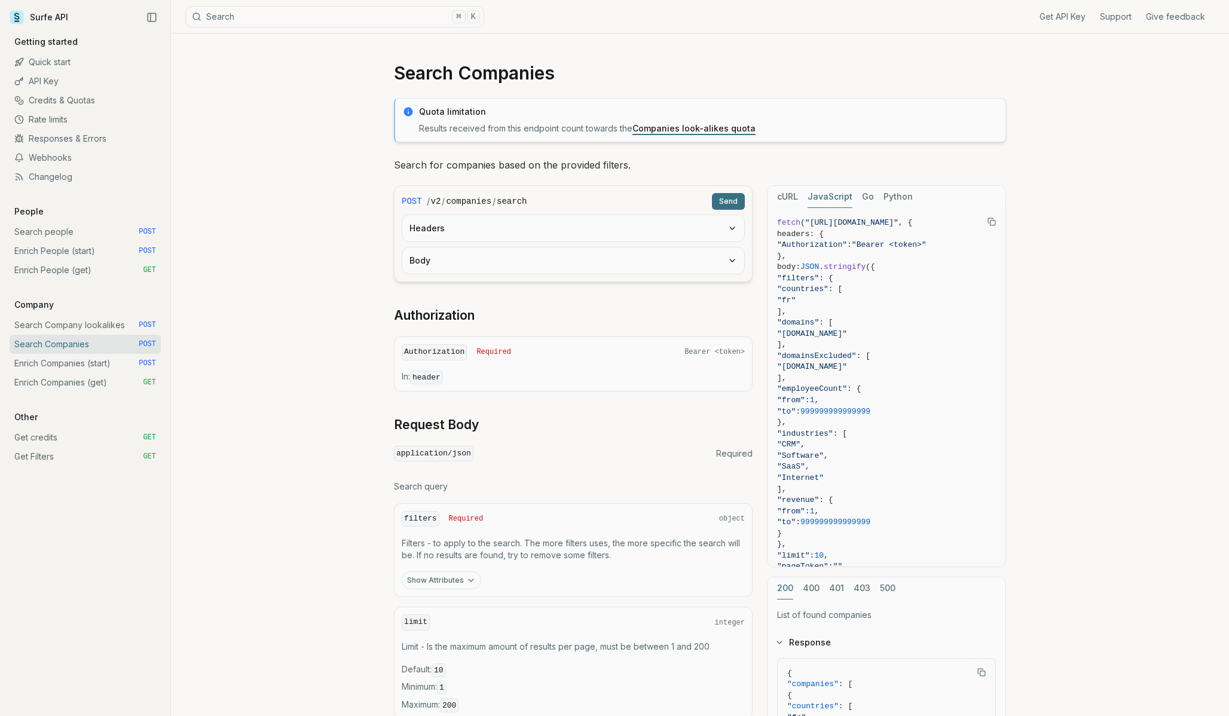
click at [41, 19] on link "Surfe API" at bounding box center [39, 17] width 59 height 18
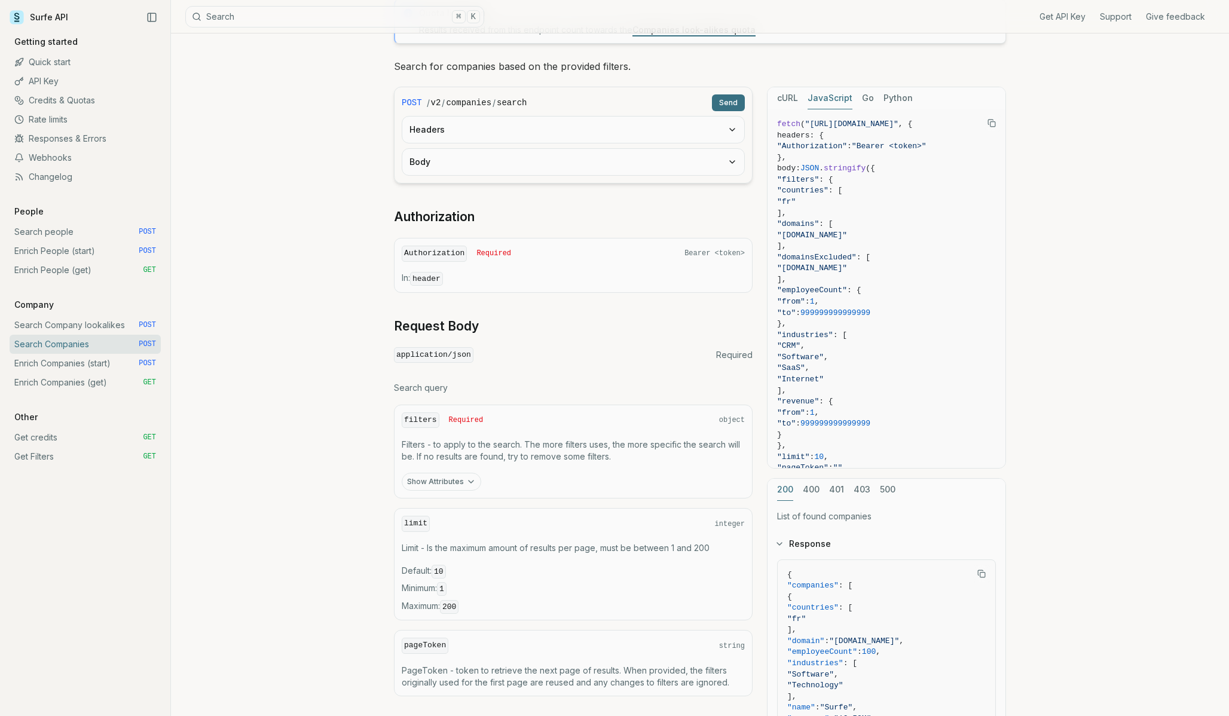
scroll to position [300, 0]
